Goal: Navigation & Orientation: Understand site structure

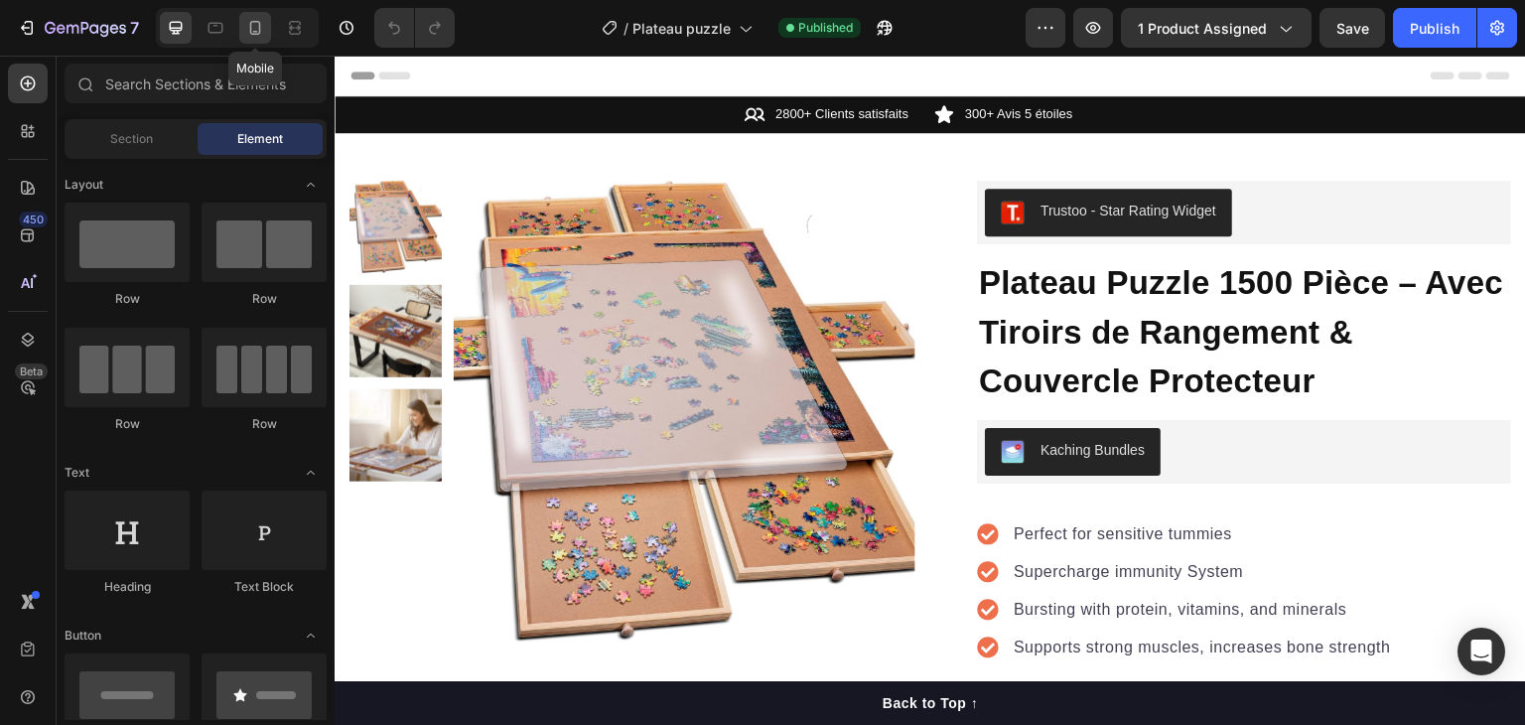
click at [242, 12] on div at bounding box center [255, 28] width 32 height 32
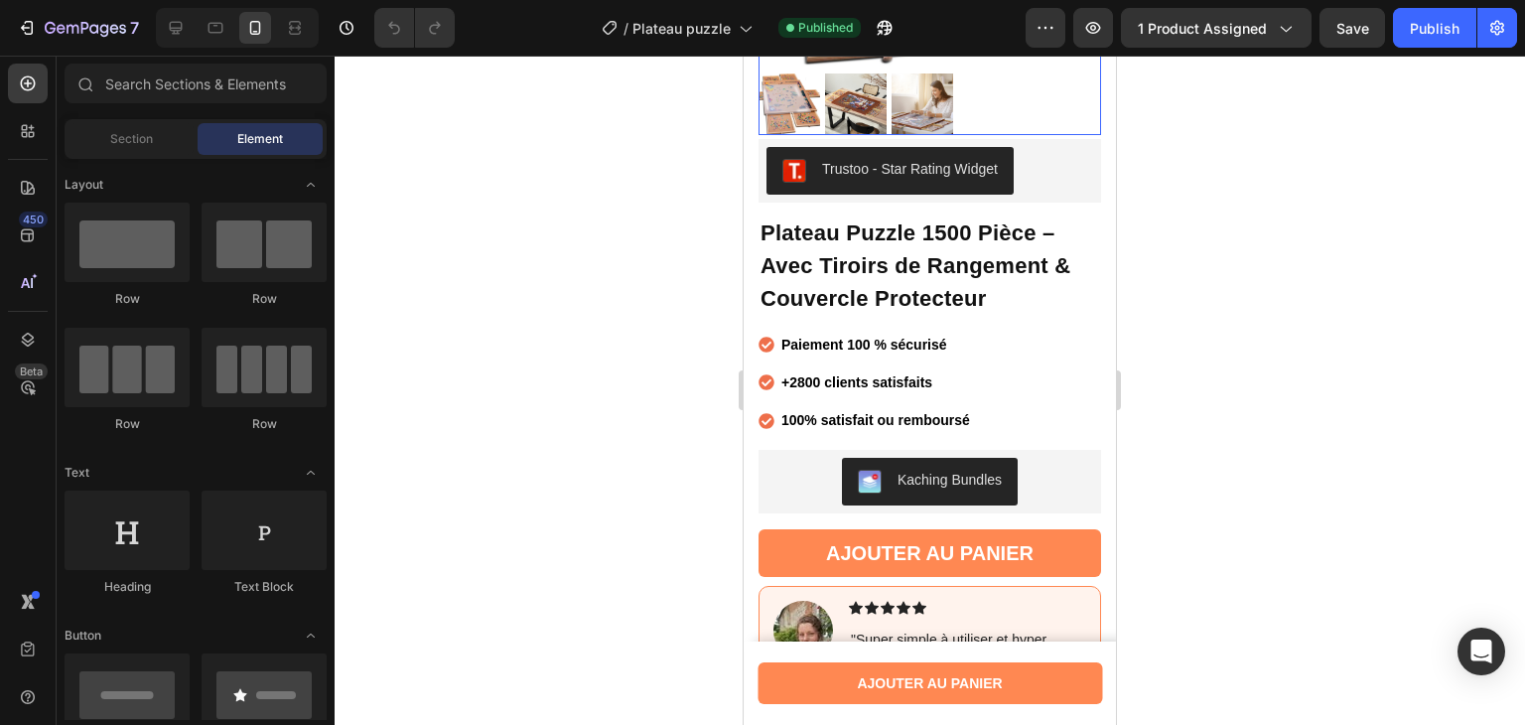
scroll to position [431, 0]
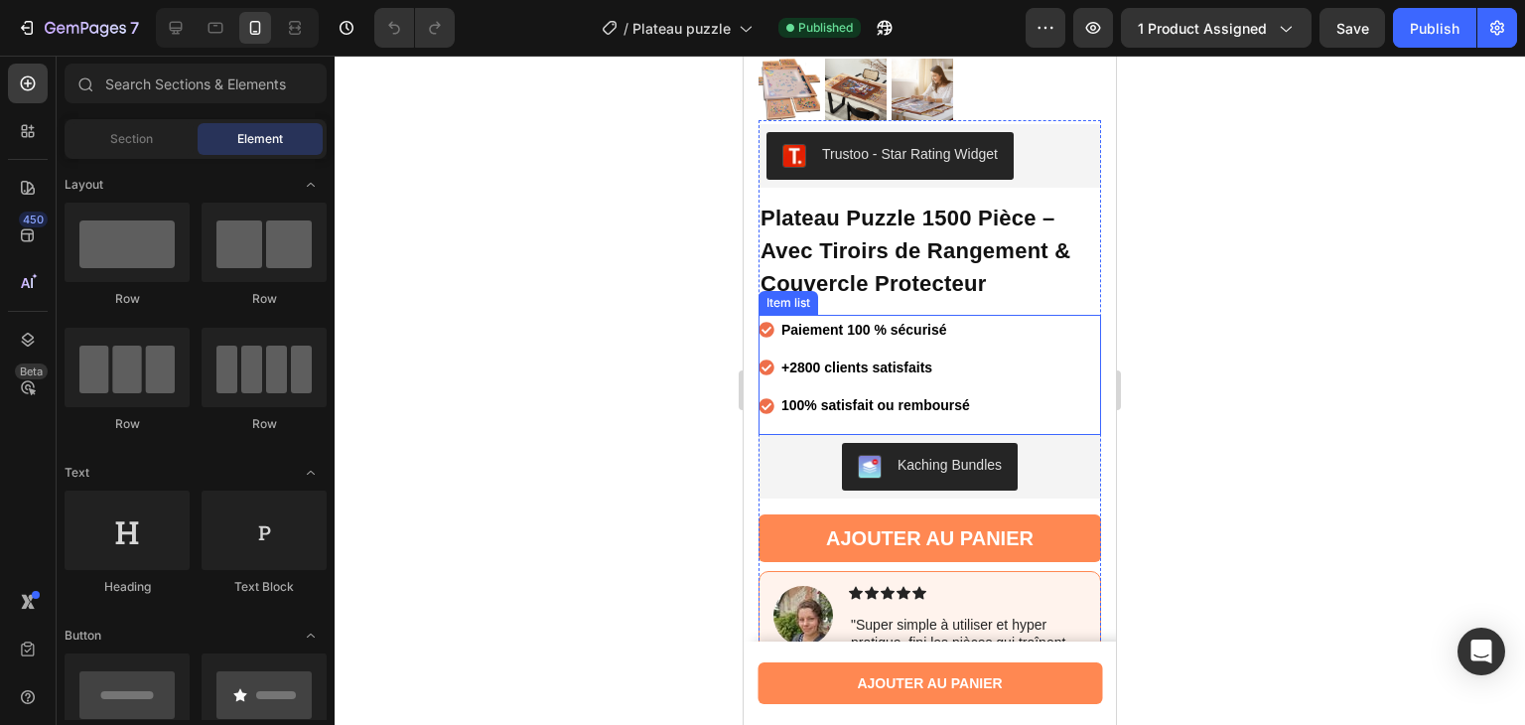
click at [942, 325] on p "Paiement 100 % sécurisé" at bounding box center [875, 330] width 189 height 25
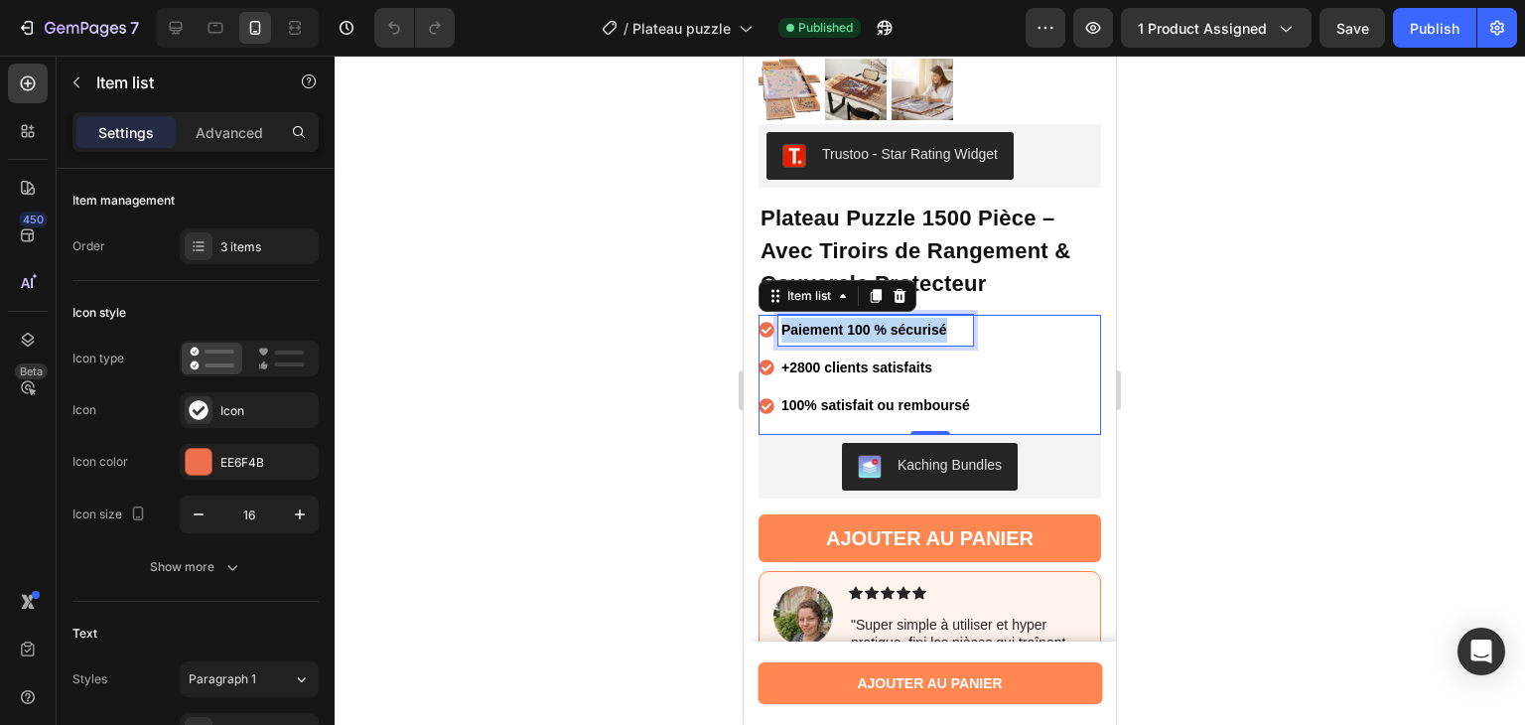
click at [942, 325] on p "Paiement 100 % sécurisé" at bounding box center [875, 330] width 189 height 25
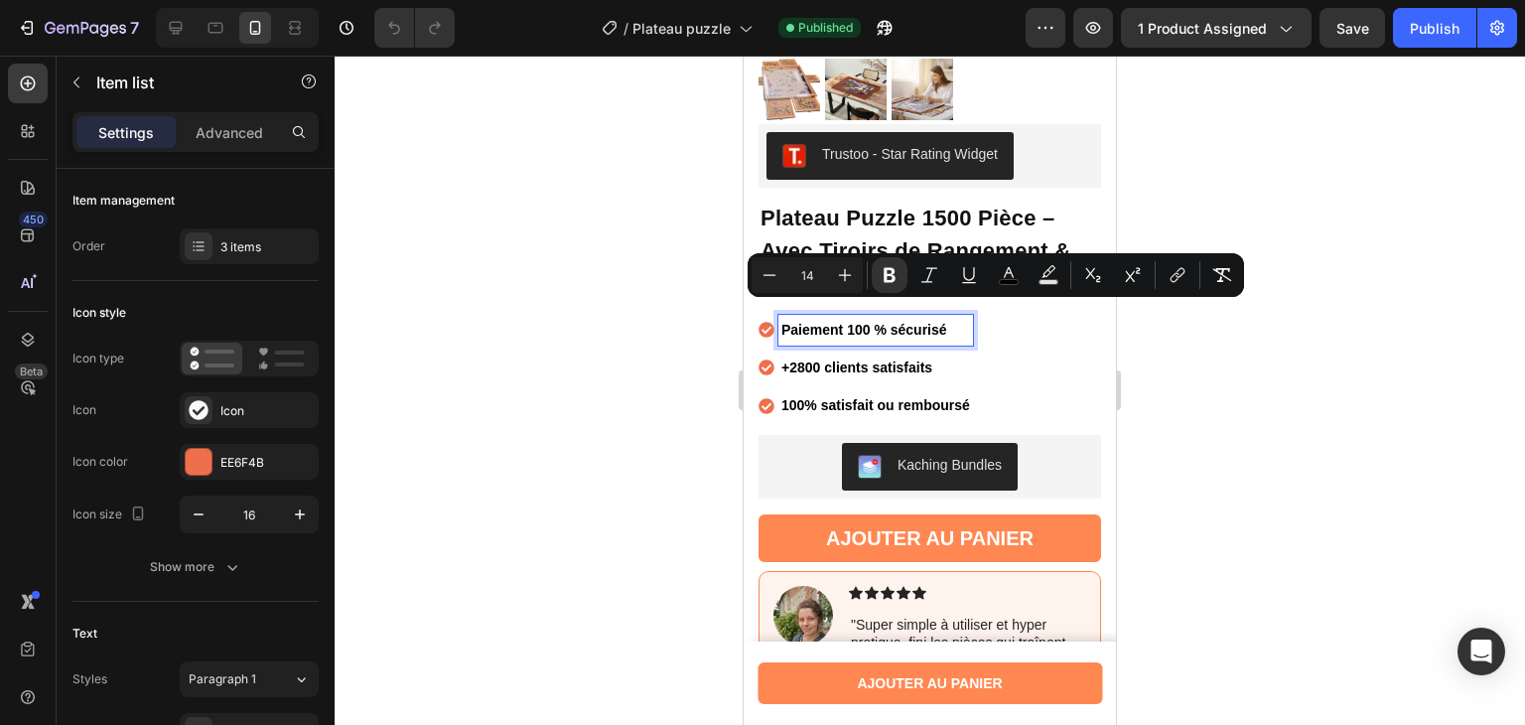
click at [922, 359] on strong "+2800 clients satisfaits" at bounding box center [856, 367] width 151 height 16
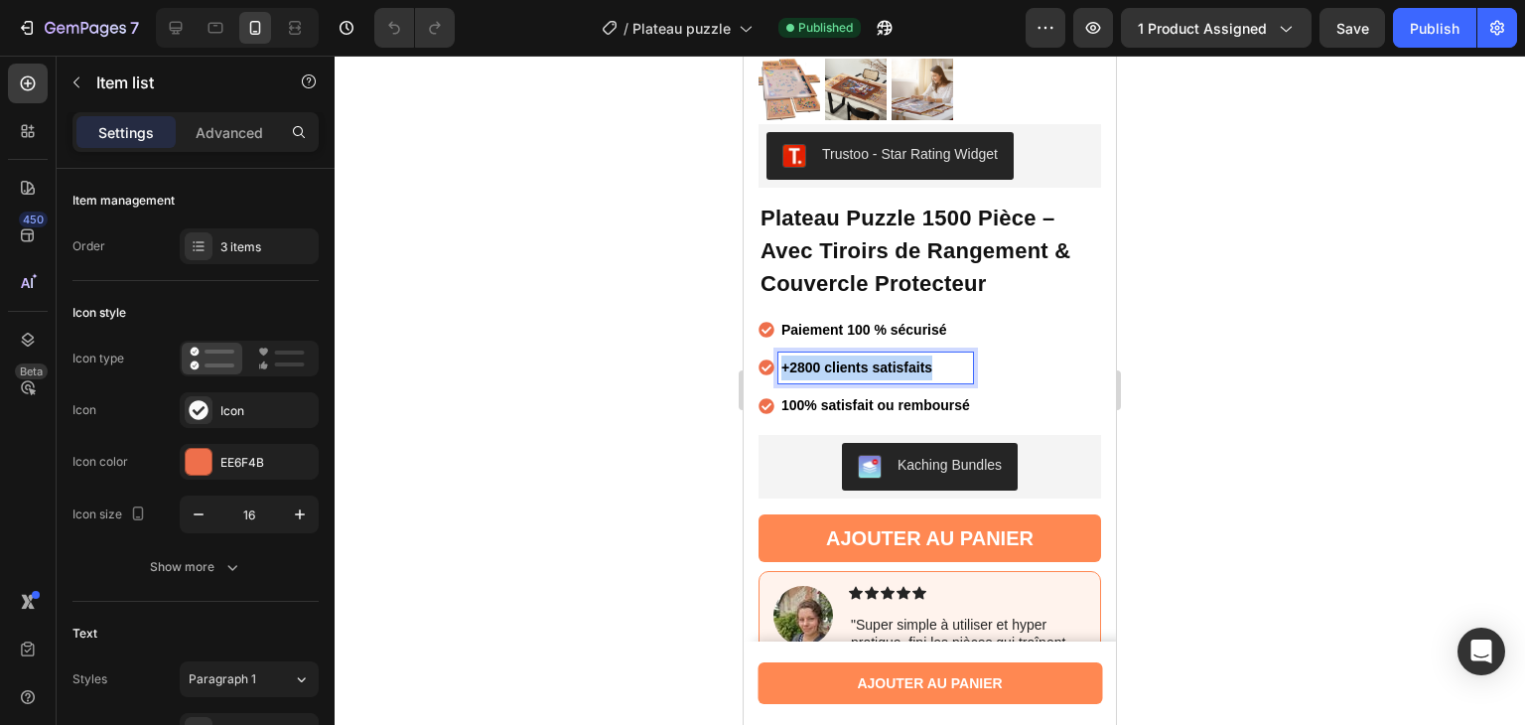
click at [922, 359] on strong "+2800 clients satisfaits" at bounding box center [856, 367] width 151 height 16
copy strong "+2800 clients satisfaits"
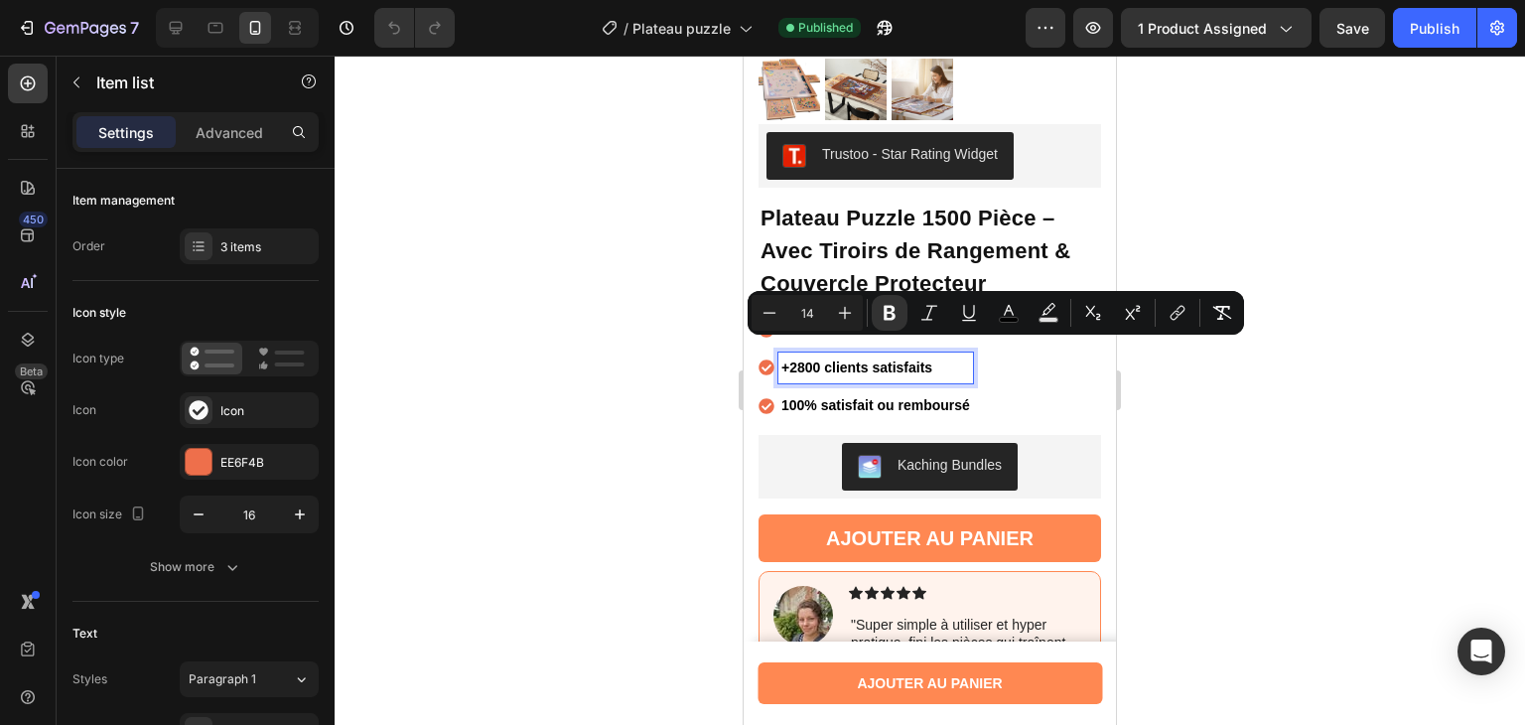
click at [897, 397] on strong "100% satisfait ou remboursé" at bounding box center [875, 405] width 189 height 16
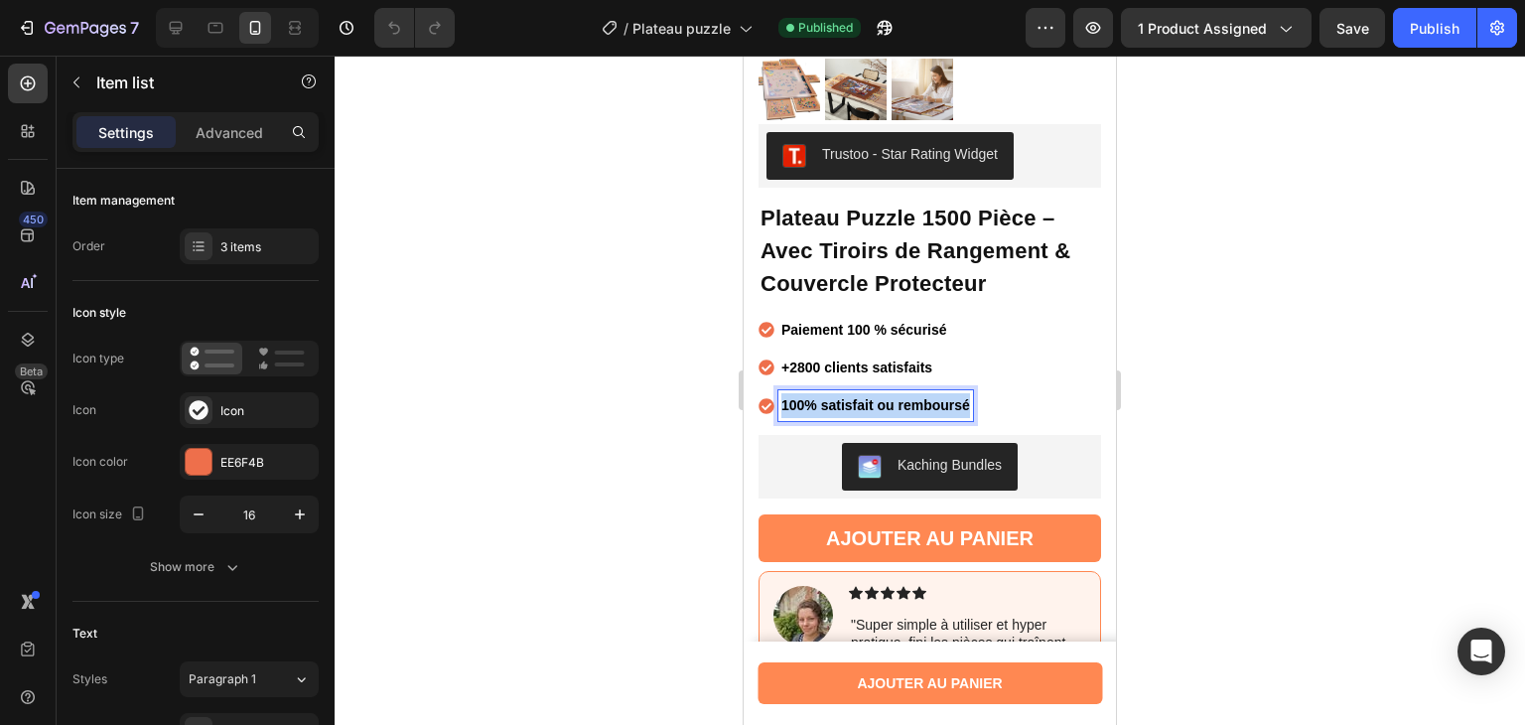
copy strong "100% satisfait ou remboursé"
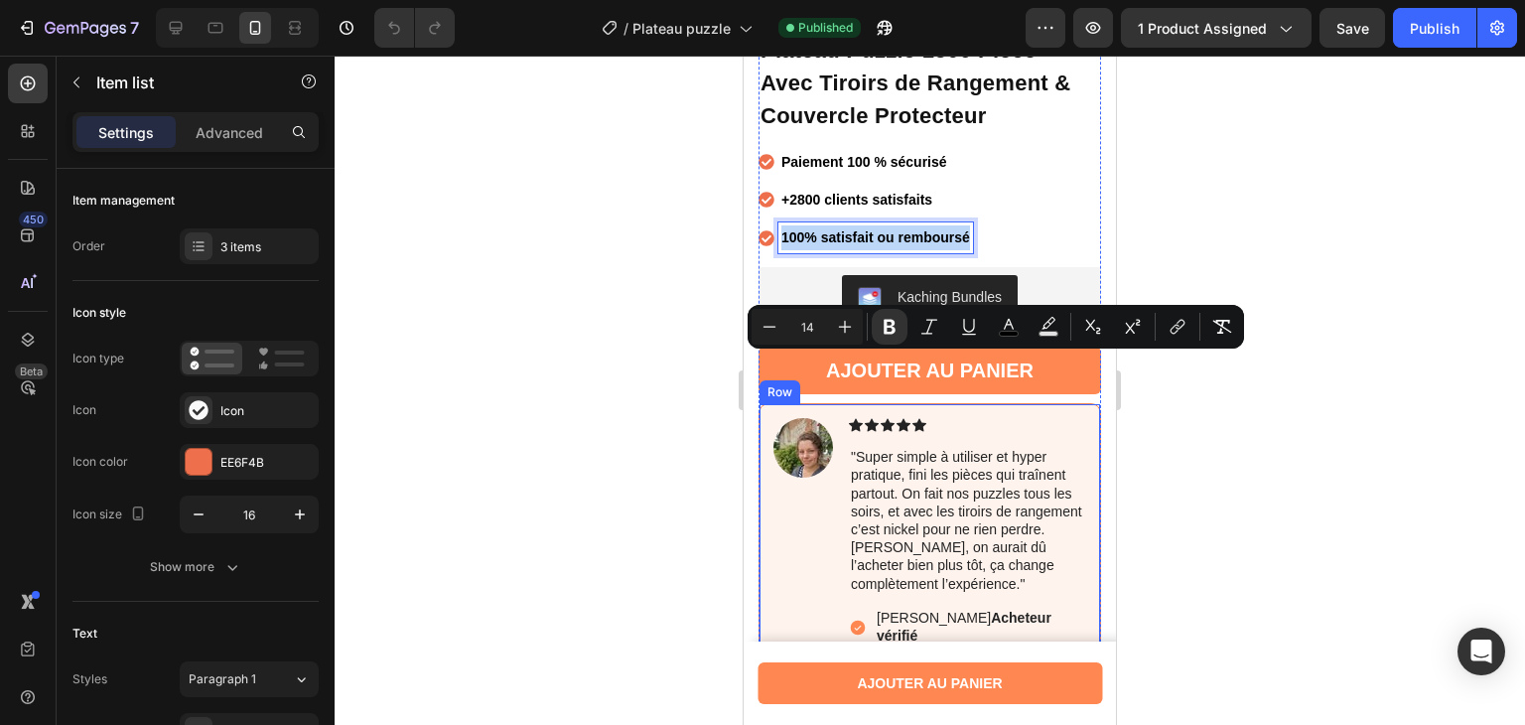
scroll to position [637, 0]
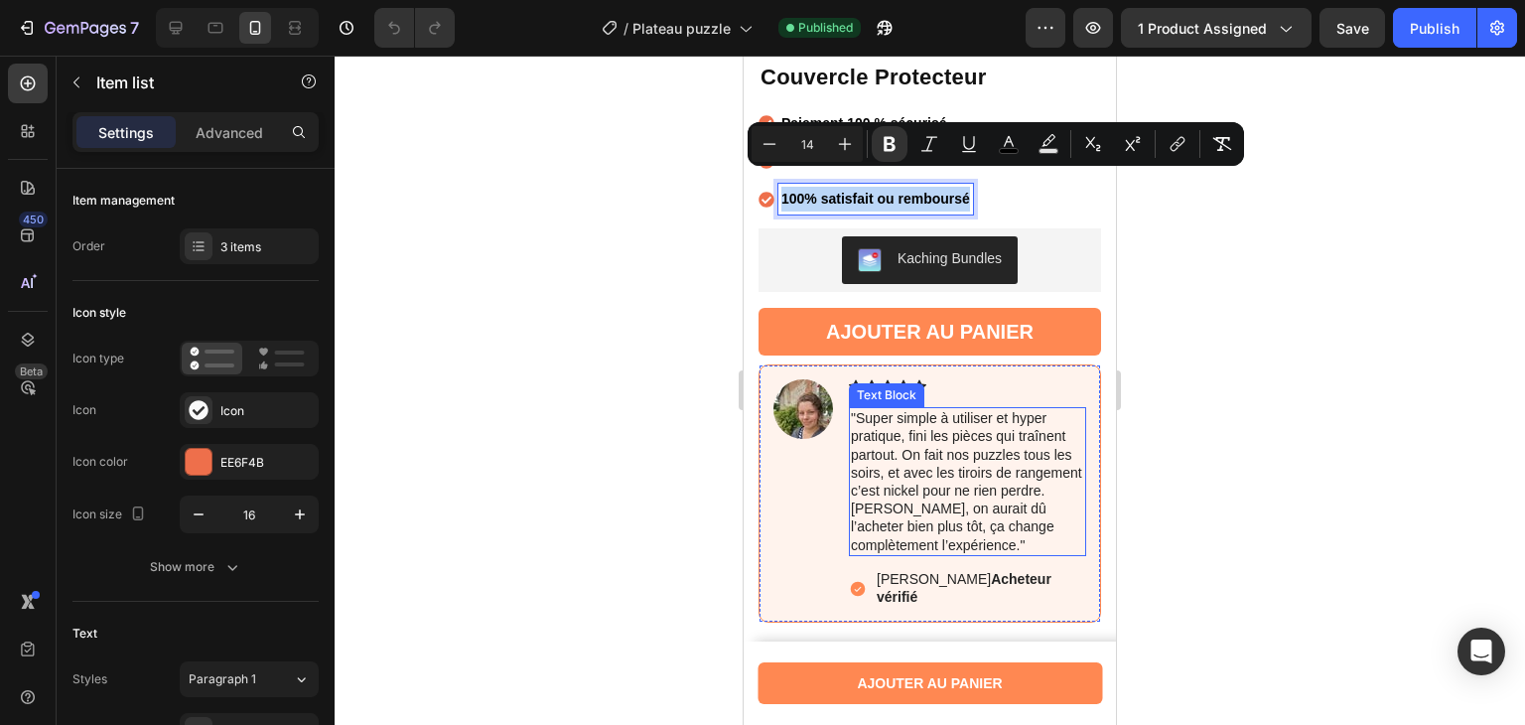
click at [993, 506] on p ""Super simple à utiliser et hyper pratique, fini les pièces qui traînent partou…" at bounding box center [967, 481] width 233 height 145
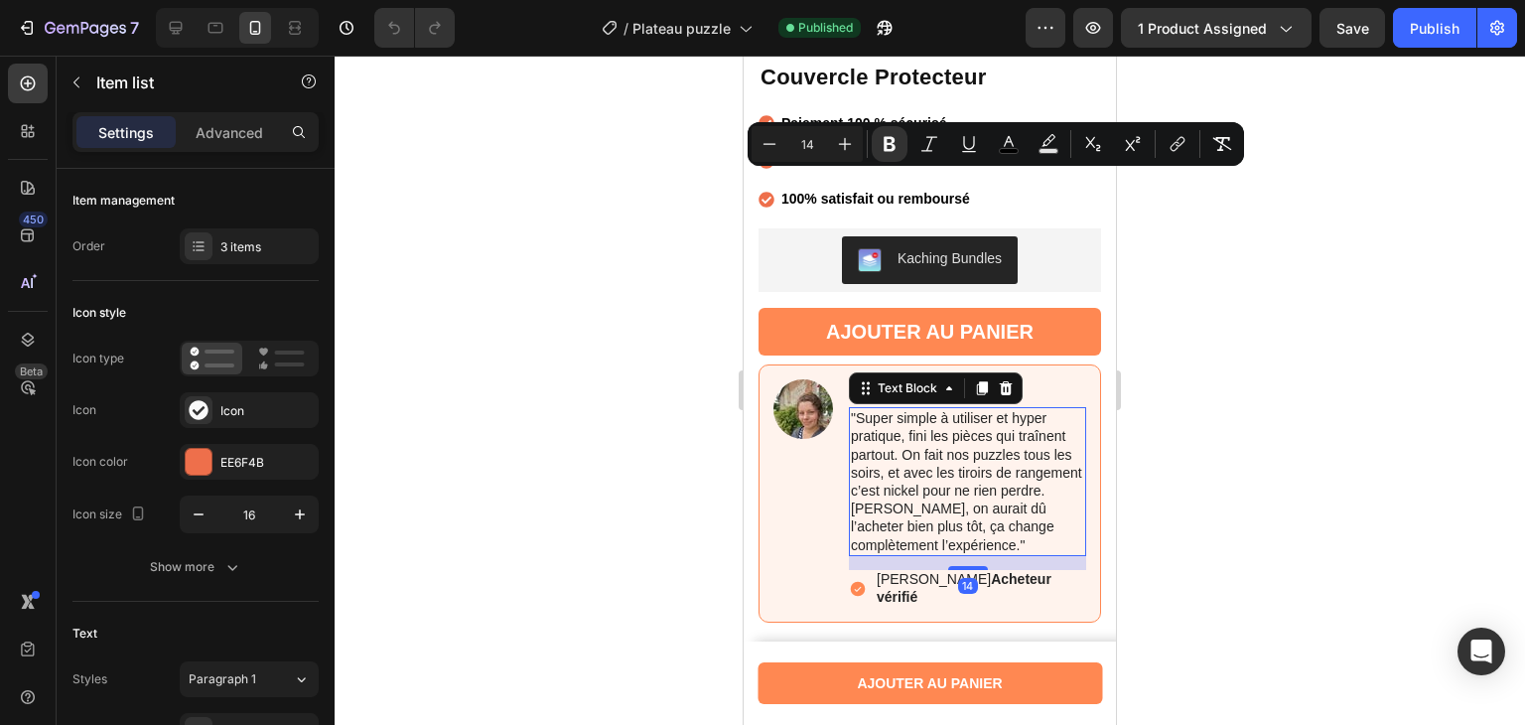
click at [993, 506] on p ""Super simple à utiliser et hyper pratique, fini les pièces qui traînent partou…" at bounding box center [967, 481] width 233 height 145
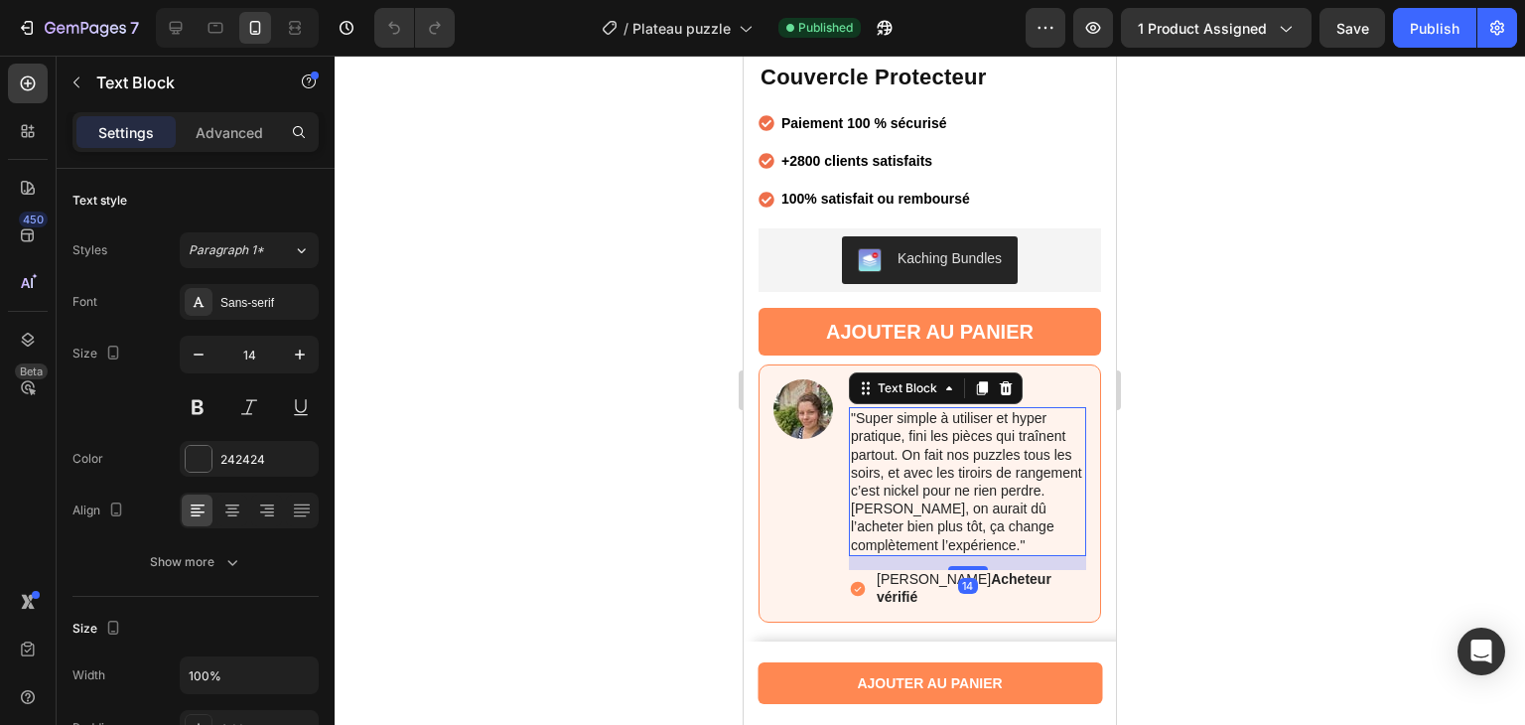
click at [993, 506] on p ""Super simple à utiliser et hyper pratique, fini les pièces qui traînent partou…" at bounding box center [967, 481] width 233 height 145
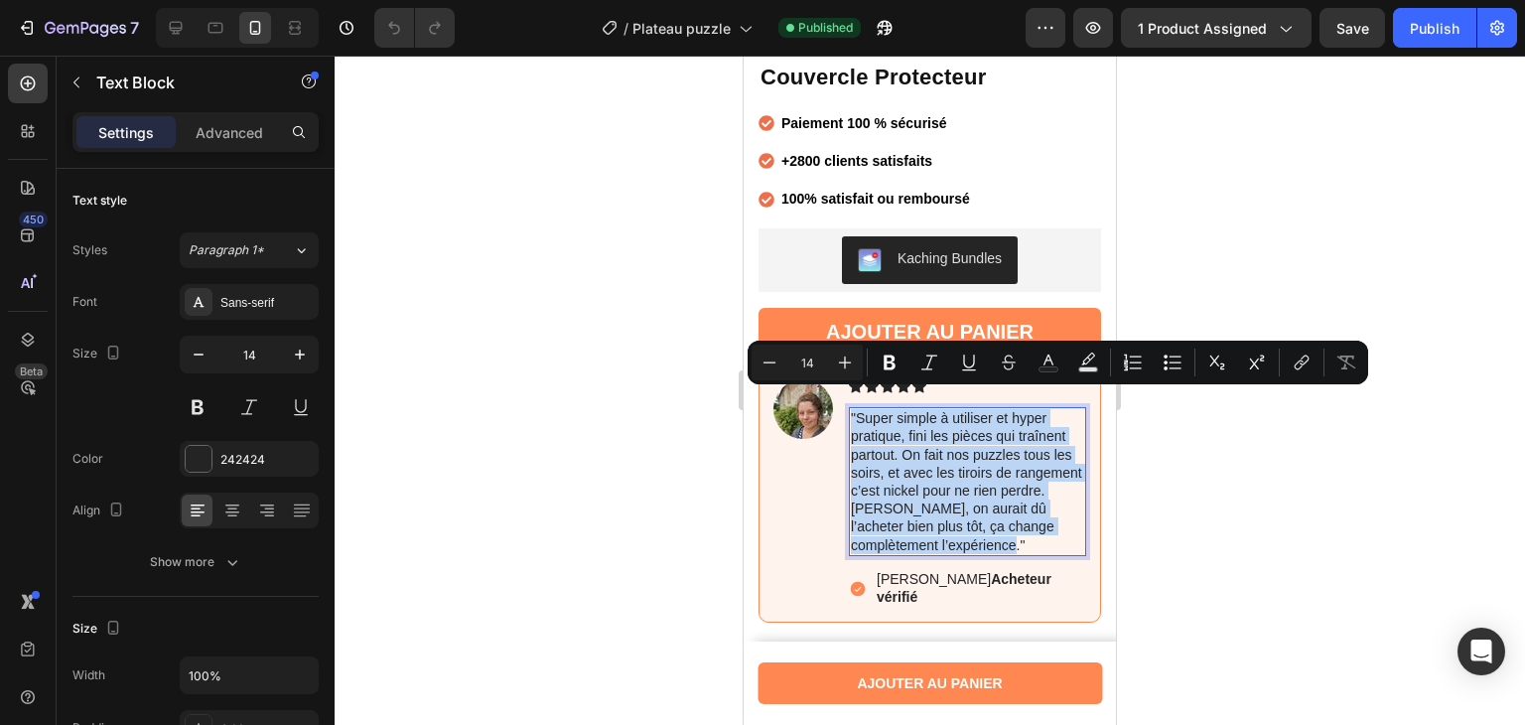
copy p ""Super simple à utiliser et hyper pratique, fini les pièces qui traînent partou…"
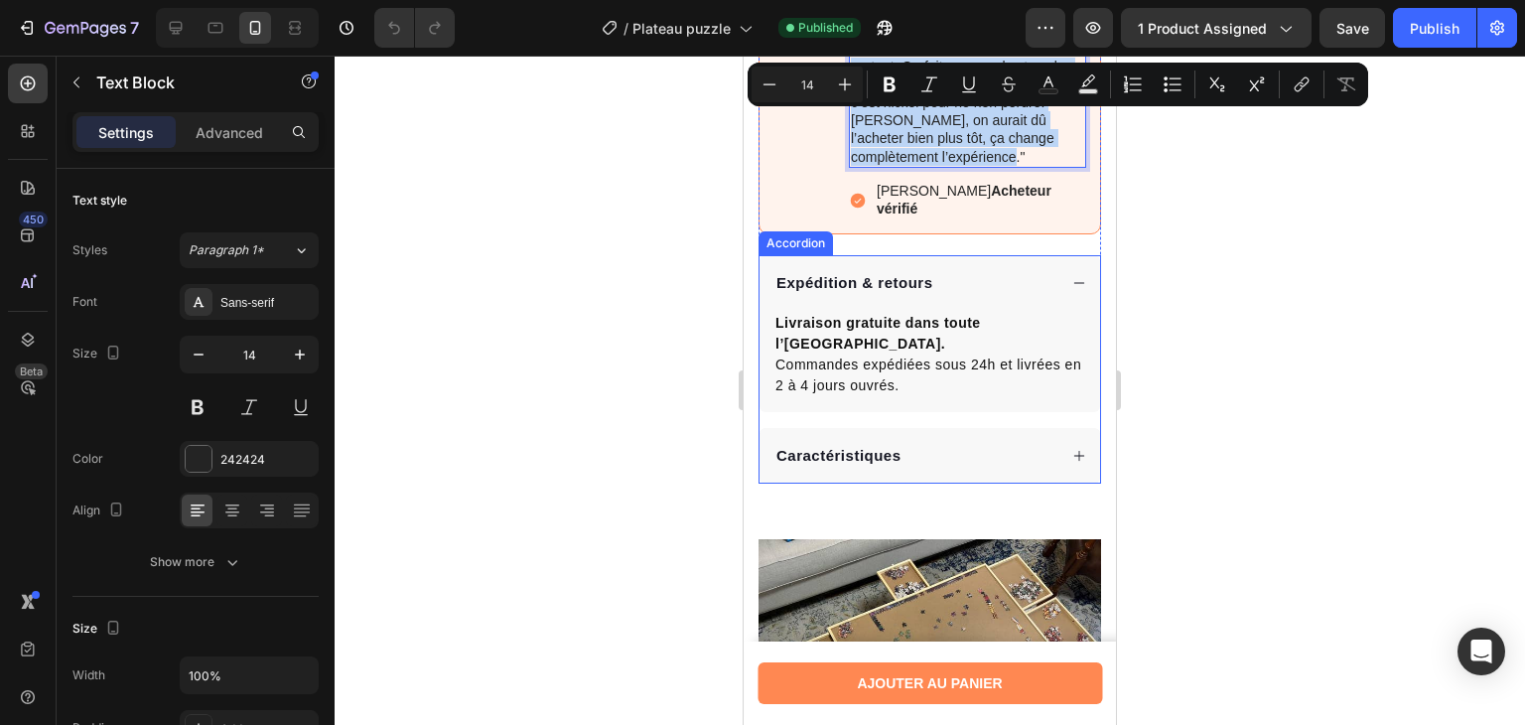
scroll to position [1035, 0]
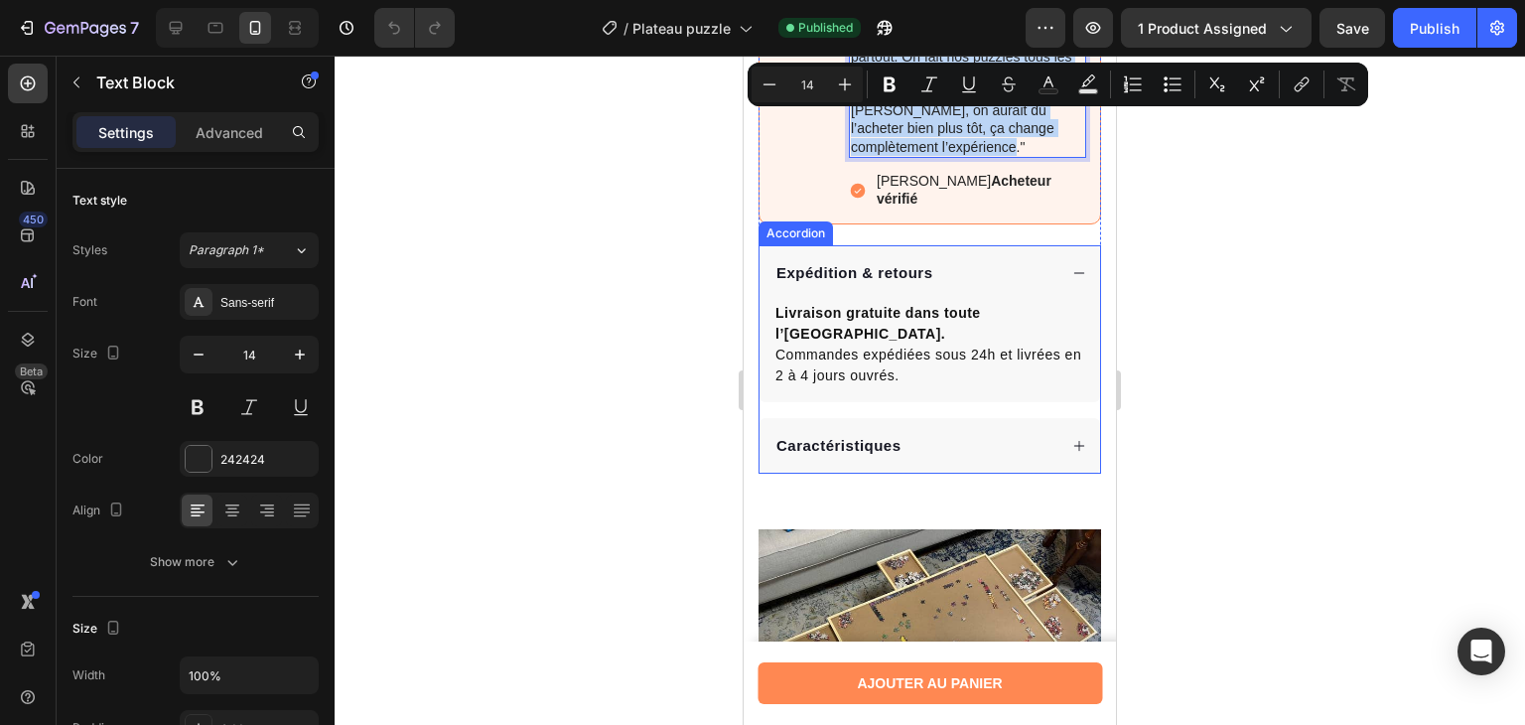
click at [999, 418] on div "Caractéristiques" at bounding box center [929, 446] width 340 height 56
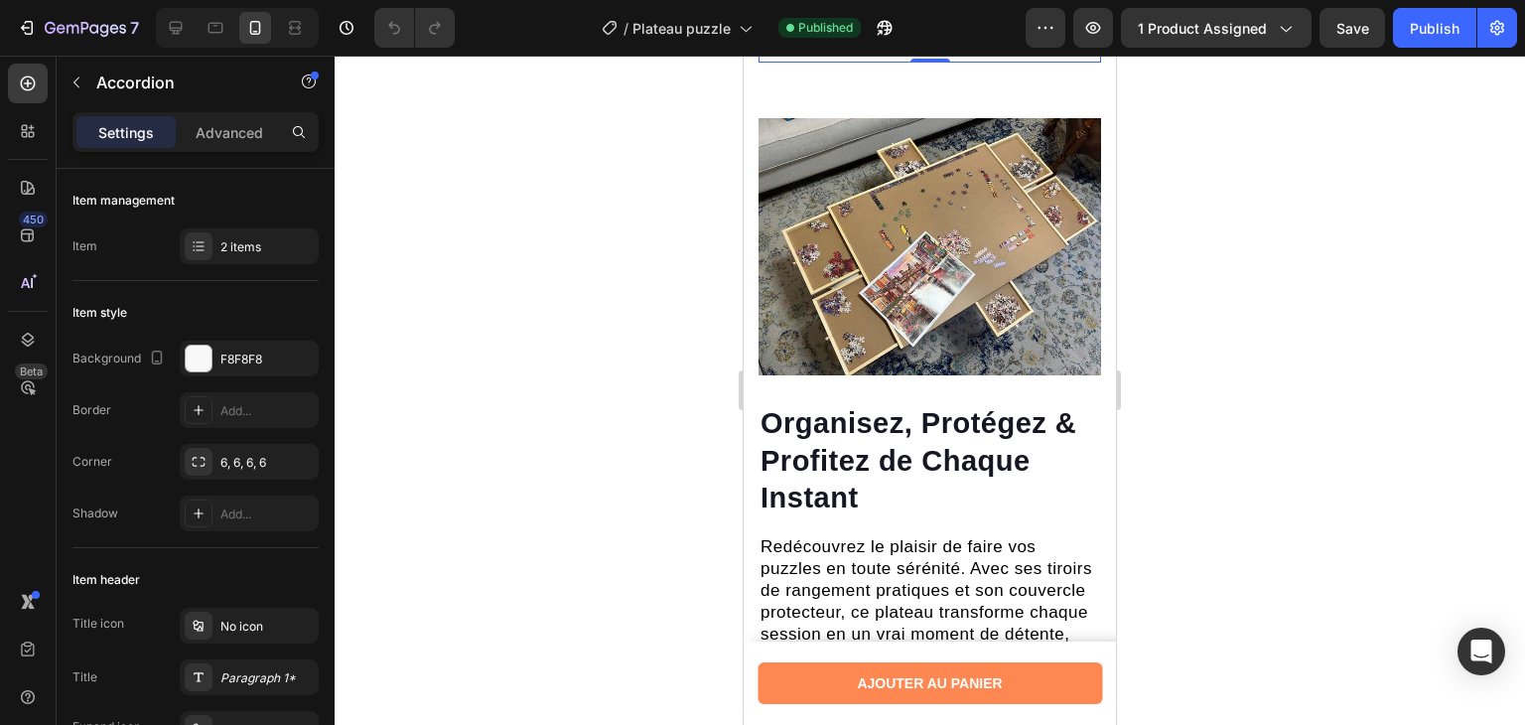
scroll to position [1508, 0]
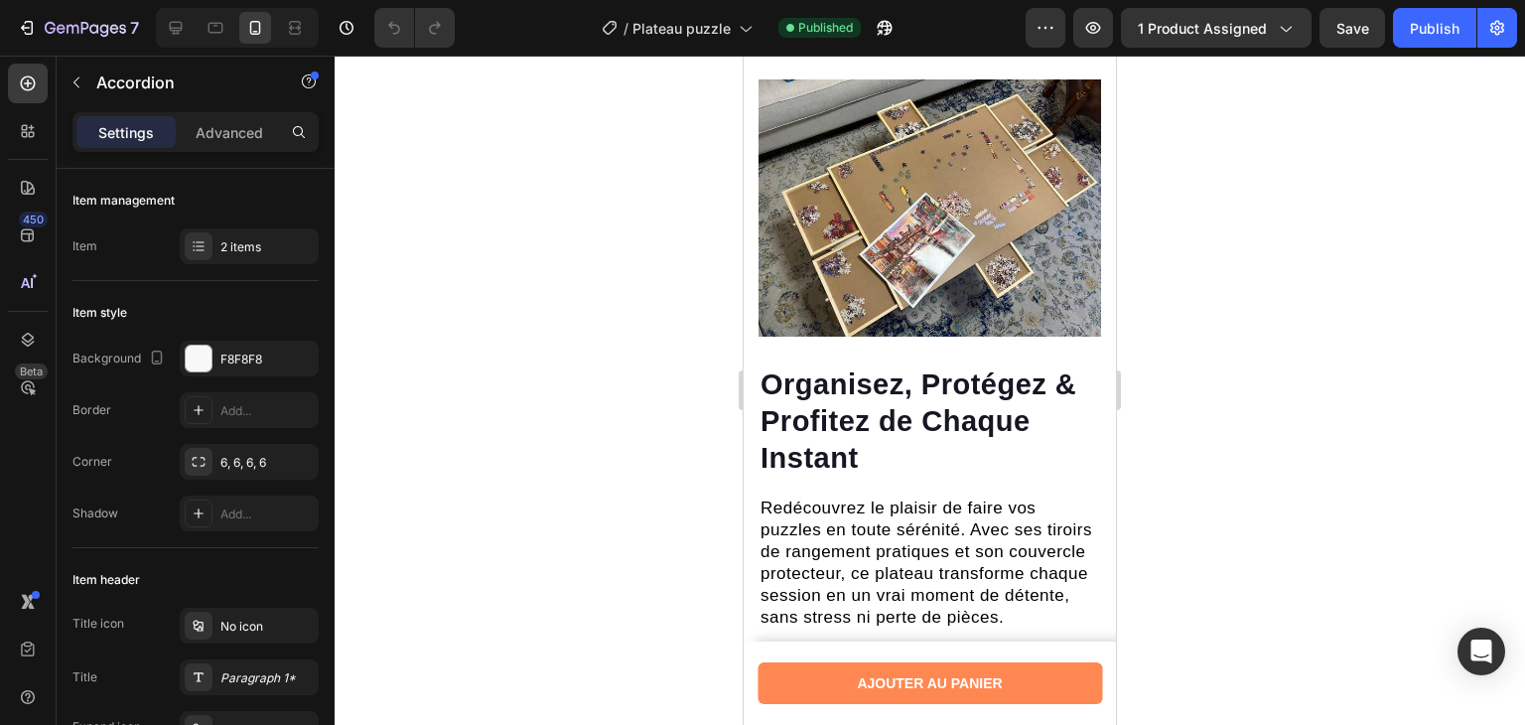
click at [949, 384] on span "Organisez, Protégez & Profitez de Chaque Instant" at bounding box center [918, 421] width 316 height 106
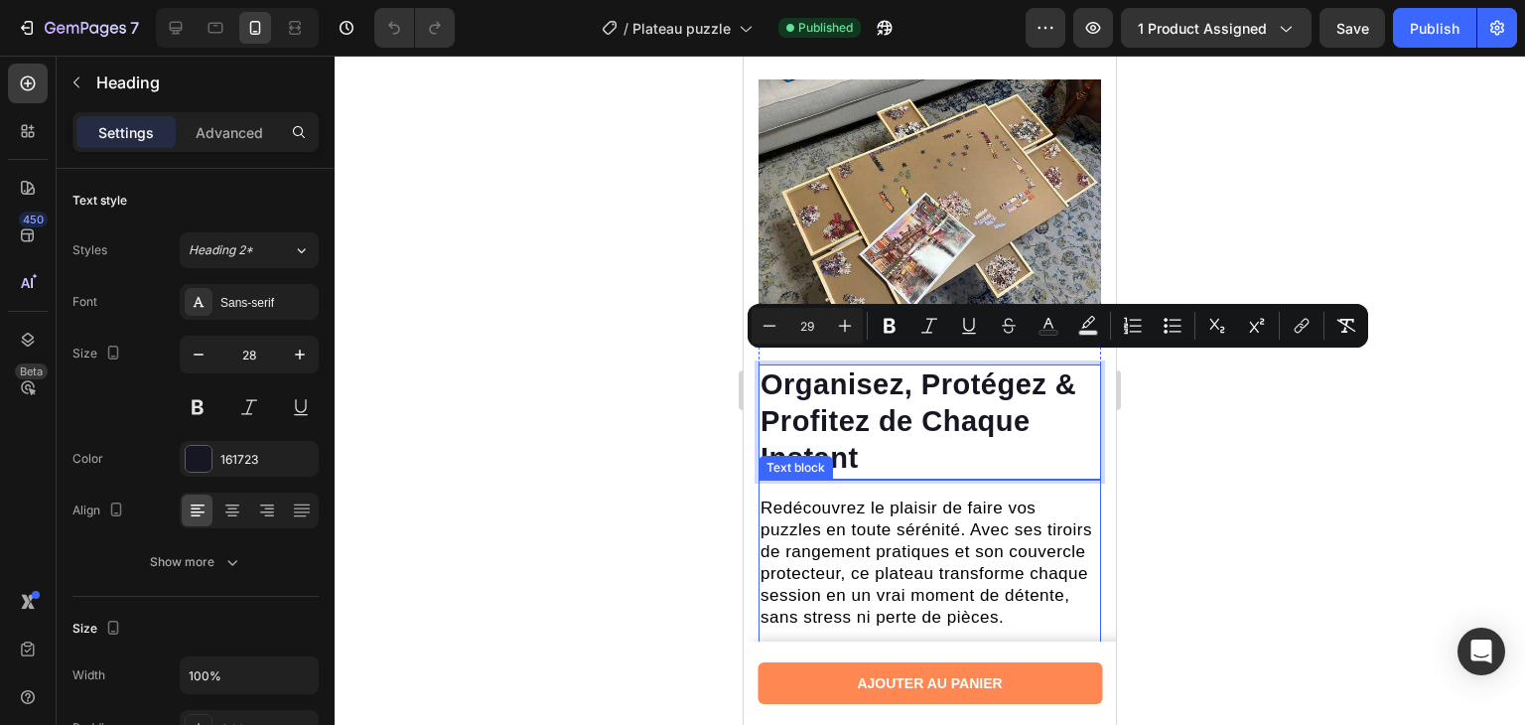
click at [902, 579] on span "Redécouvrez le plaisir de faire vos puzzles en toute sérénité. Avec ses tiroirs…" at bounding box center [926, 562] width 332 height 128
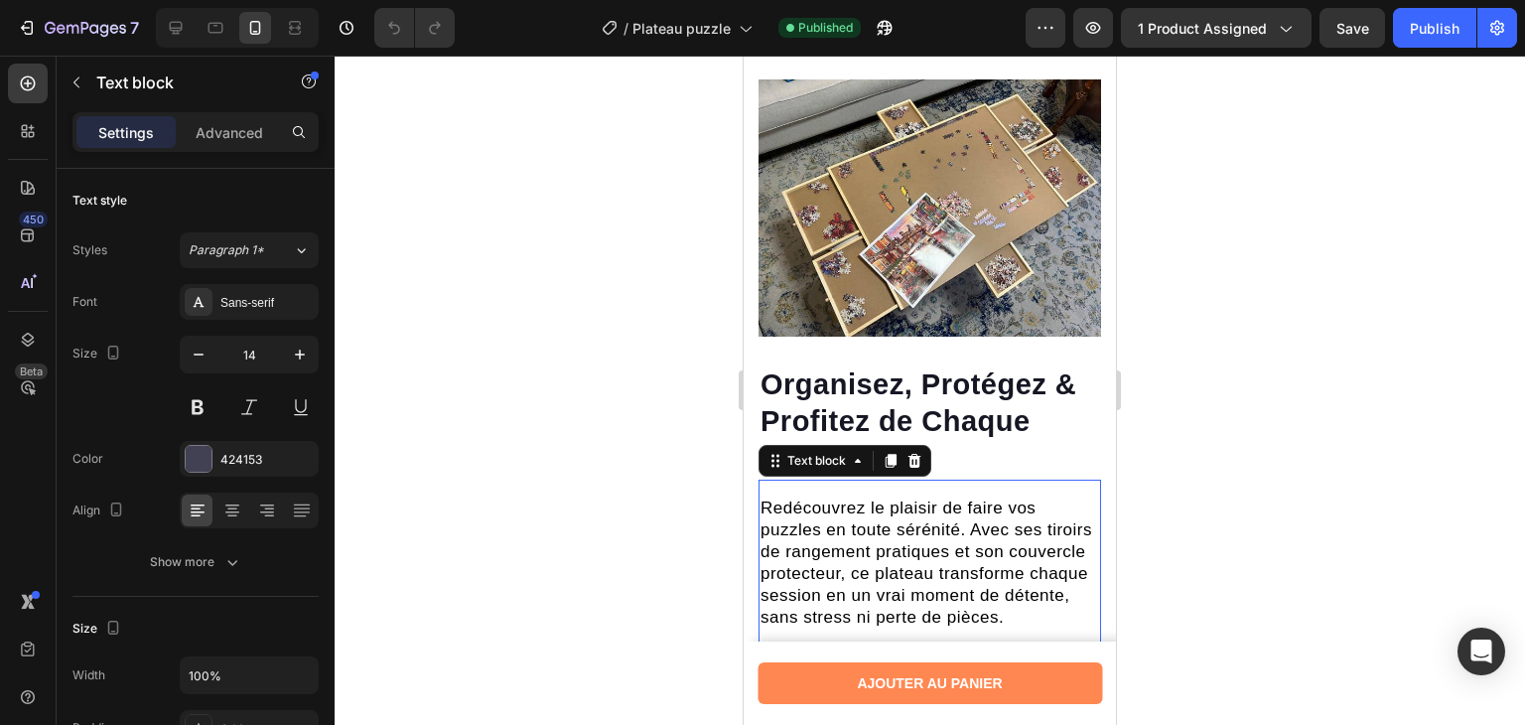
click at [902, 579] on span "Redécouvrez le plaisir de faire vos puzzles en toute sérénité. Avec ses tiroirs…" at bounding box center [926, 562] width 332 height 128
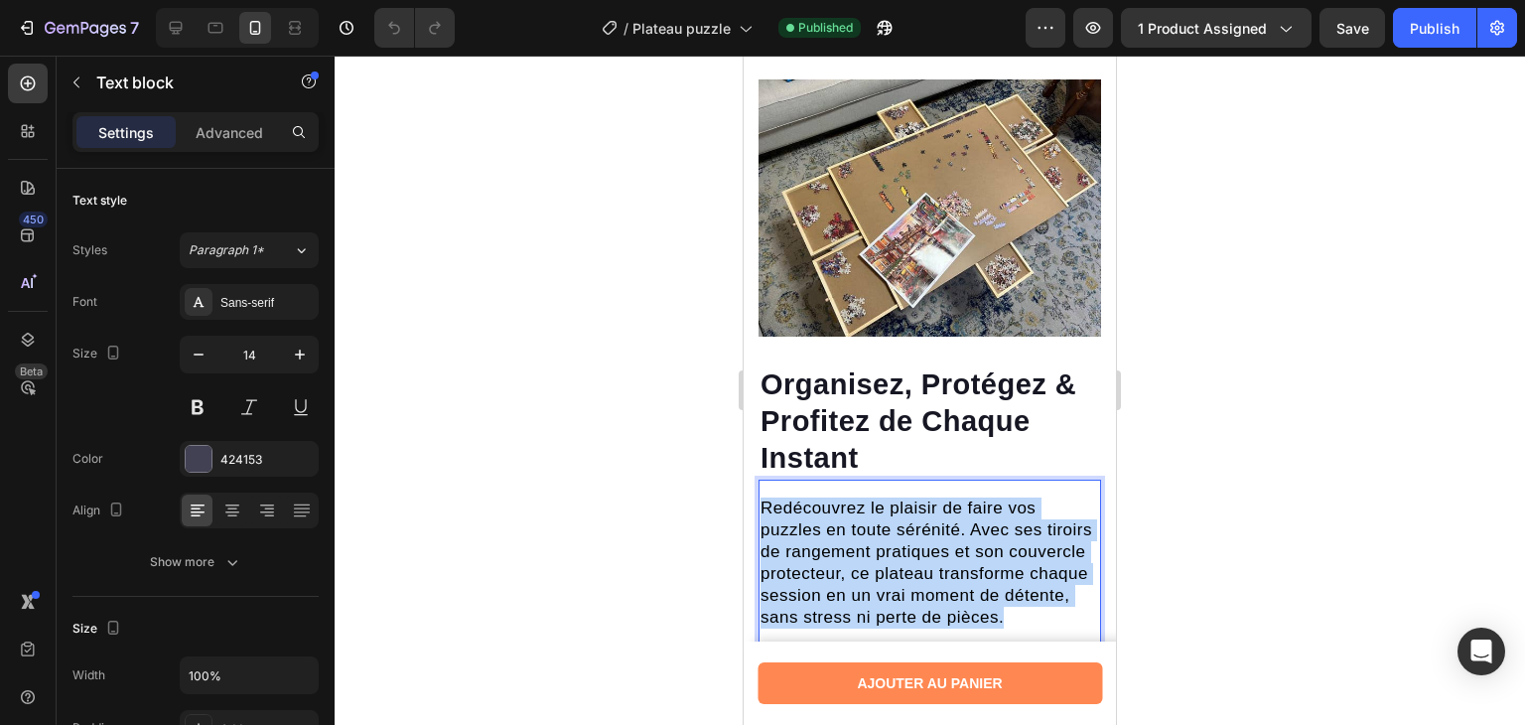
click at [902, 579] on span "Redécouvrez le plaisir de faire vos puzzles en toute sérénité. Avec ses tiroirs…" at bounding box center [926, 562] width 332 height 128
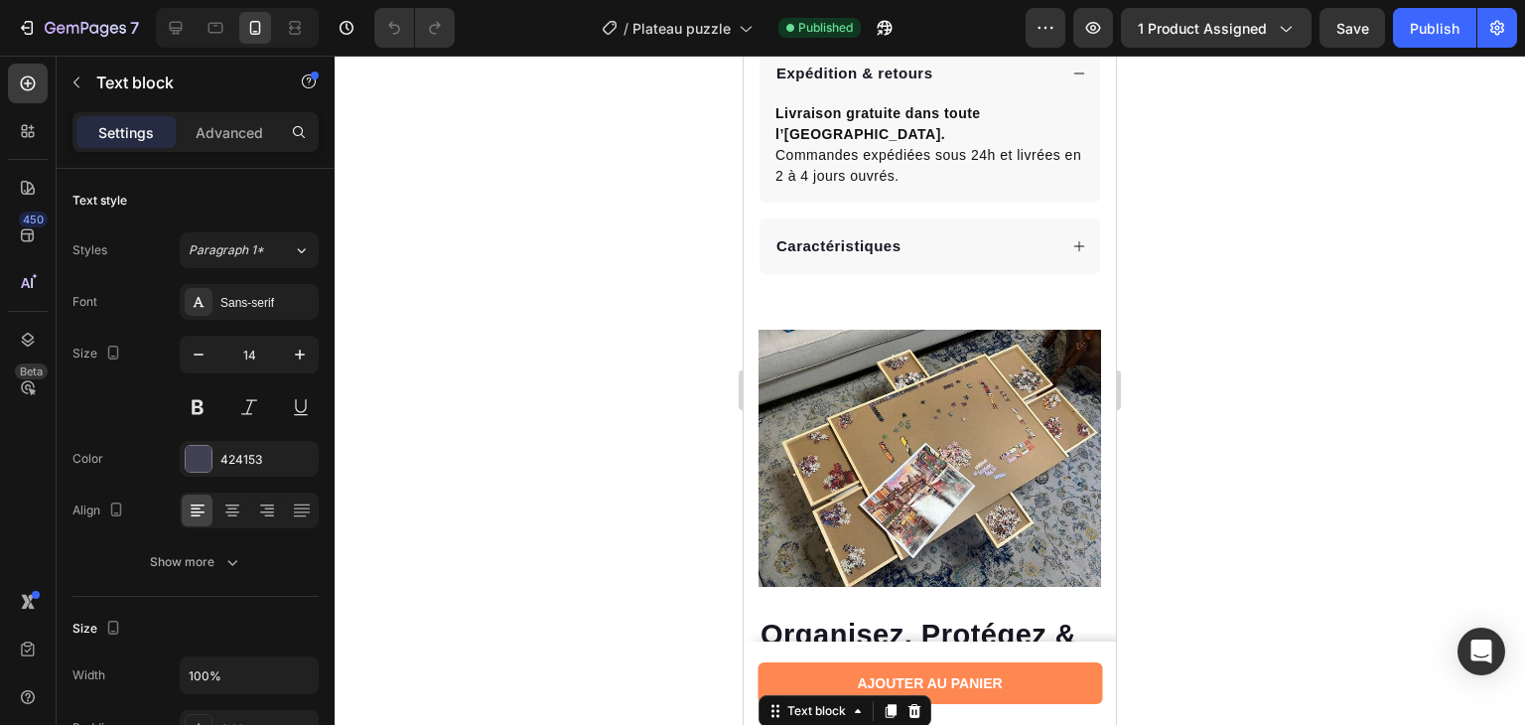
scroll to position [1314, 0]
